Goal: Task Accomplishment & Management: Manage account settings

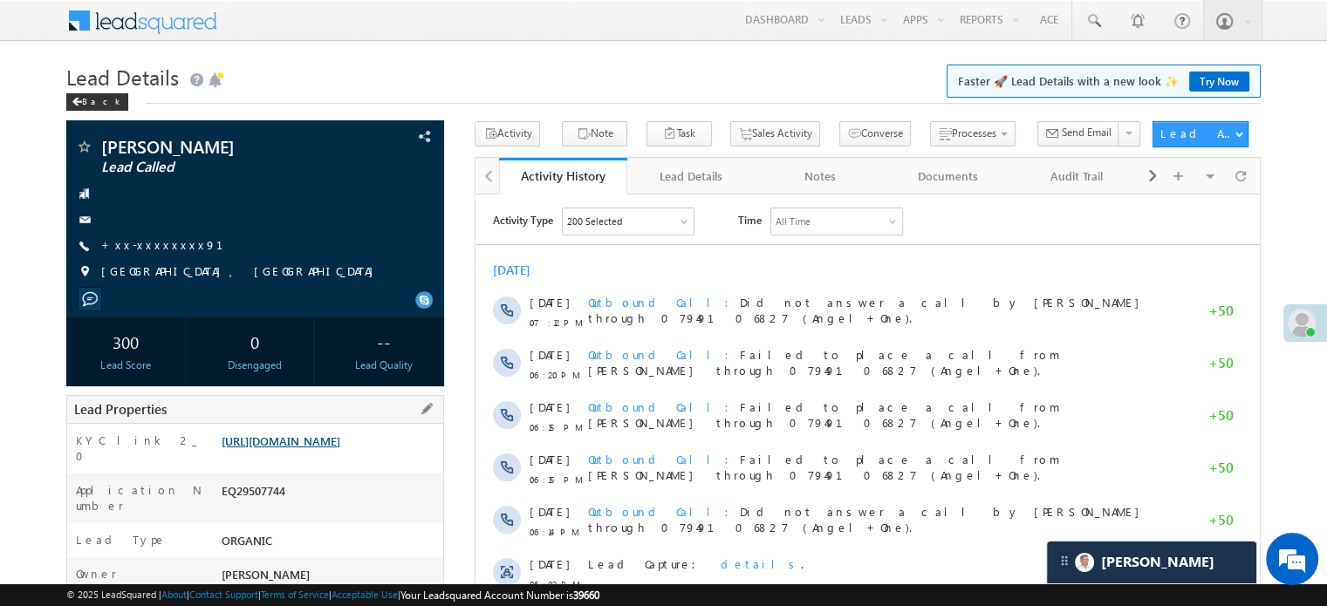
drag, startPoint x: 0, startPoint y: 0, endPoint x: 306, endPoint y: 453, distance: 546.5
click at [306, 448] on link "https://angelbroking1-pk3em7sa.customui-test.leadsquared.com?leadId=b1357f04-34…" at bounding box center [281, 441] width 119 height 15
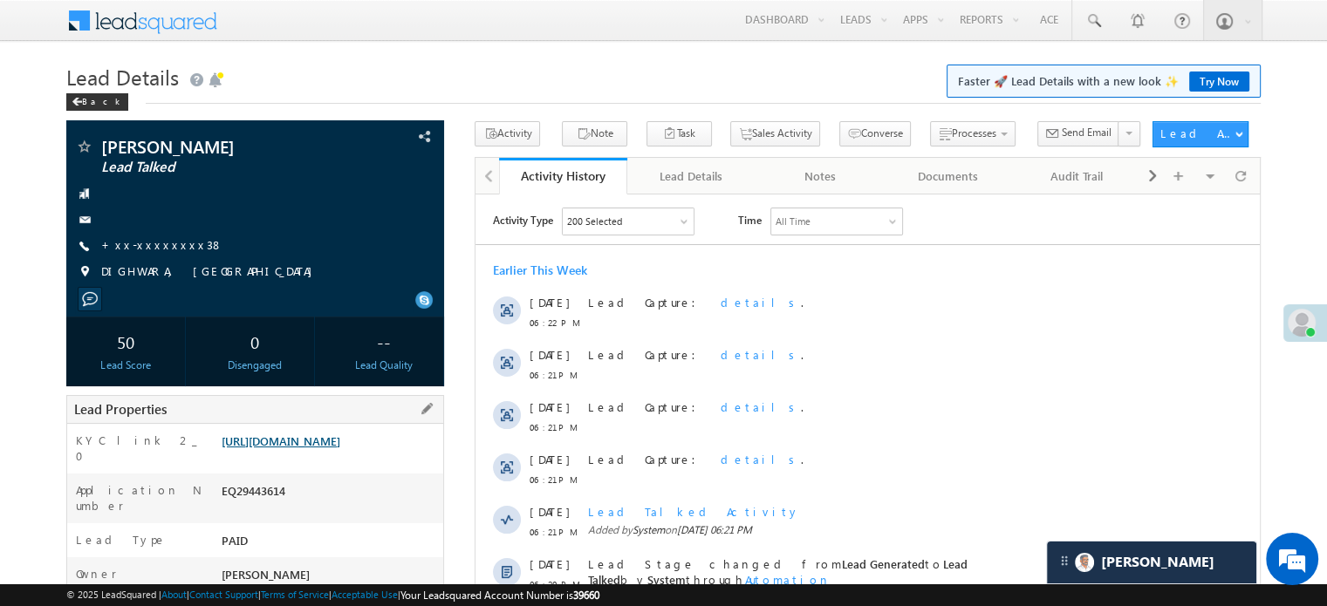
click at [338, 448] on link "[URL][DOMAIN_NAME]" at bounding box center [281, 441] width 119 height 15
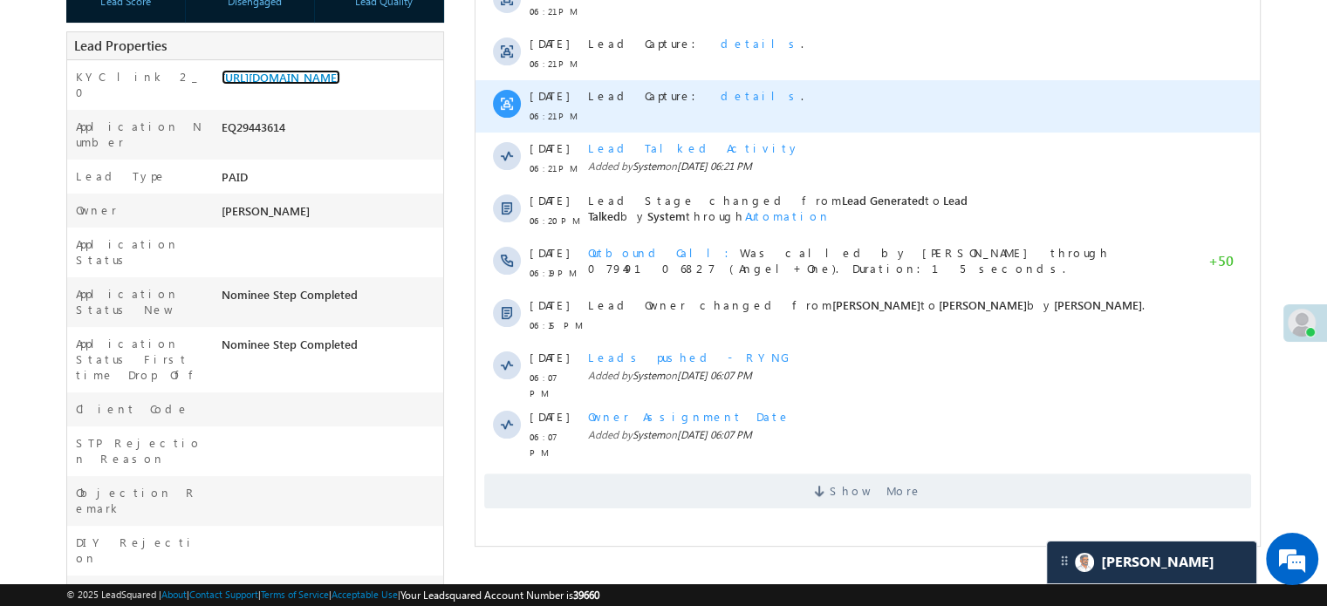
scroll to position [523, 0]
